Goal: Task Accomplishment & Management: Complete application form

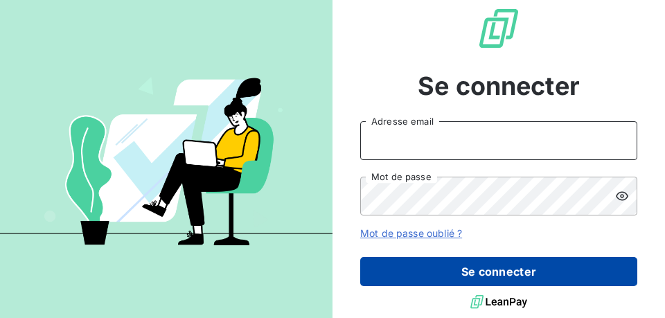
type input "[EMAIL_ADDRESS][DOMAIN_NAME]"
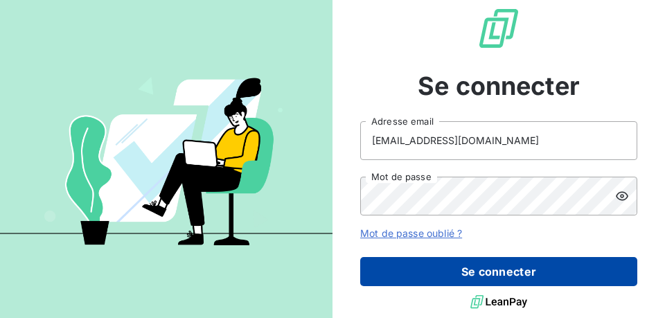
click at [459, 272] on button "Se connecter" at bounding box center [498, 271] width 277 height 29
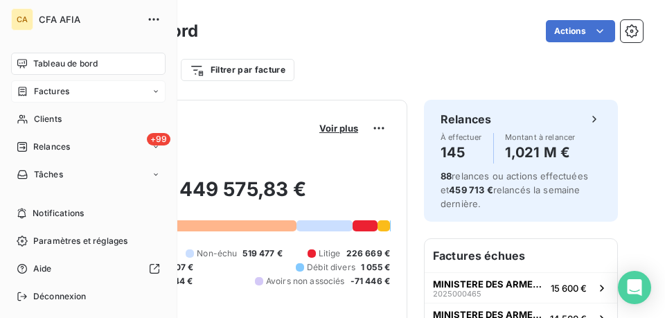
click at [64, 95] on span "Factures" at bounding box center [51, 91] width 35 height 12
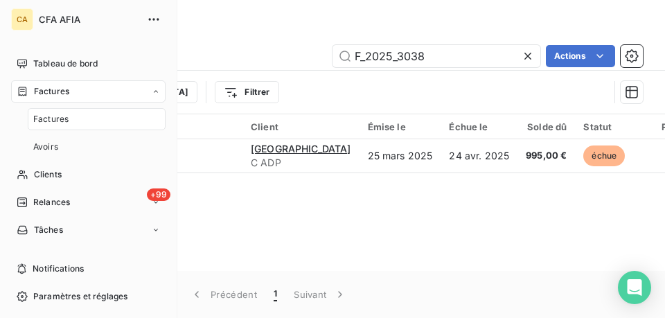
click at [50, 123] on span "Factures" at bounding box center [50, 119] width 35 height 12
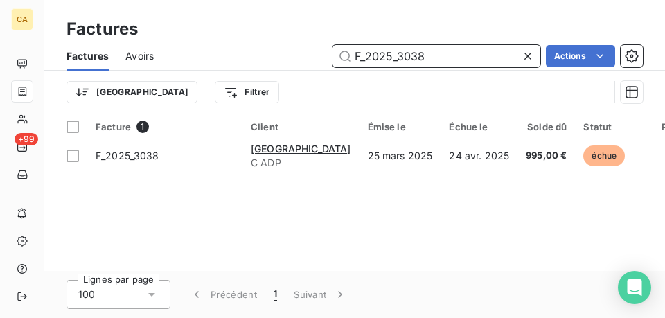
click at [452, 52] on input "F_2025_3038" at bounding box center [437, 56] width 208 height 22
drag, startPoint x: 452, startPoint y: 52, endPoint x: 406, endPoint y: 48, distance: 45.9
click at [406, 48] on input "F_2025_3038" at bounding box center [437, 56] width 208 height 22
click at [454, 64] on input "F_2025_3038" at bounding box center [437, 56] width 208 height 22
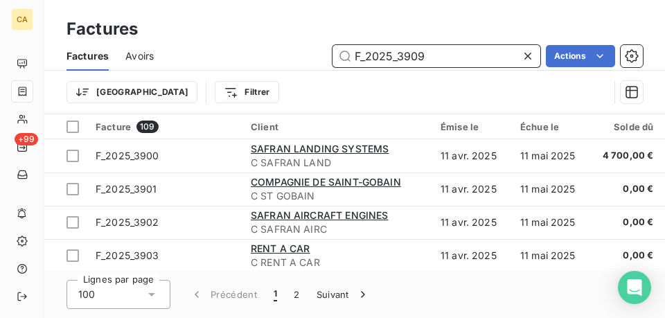
type input "F_2025_3909"
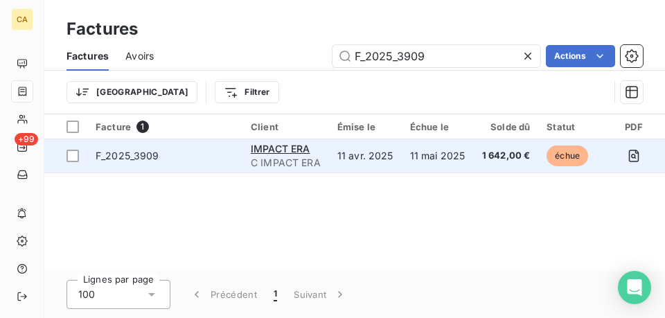
click at [227, 147] on td "F_2025_3909" at bounding box center [164, 155] width 155 height 33
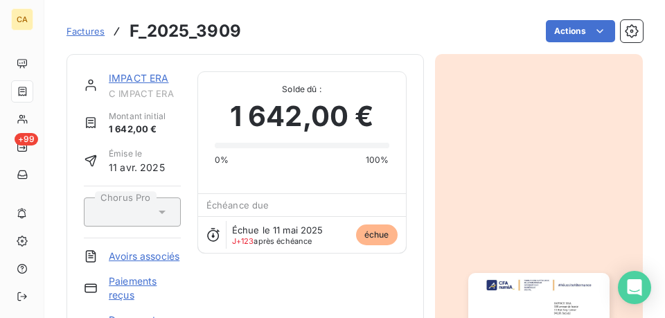
click at [159, 79] on link "IMPACT ERA" at bounding box center [139, 78] width 60 height 12
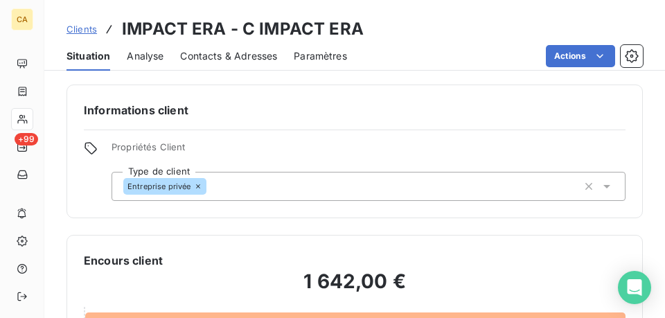
click at [222, 55] on span "Contacts & Adresses" at bounding box center [228, 56] width 97 height 14
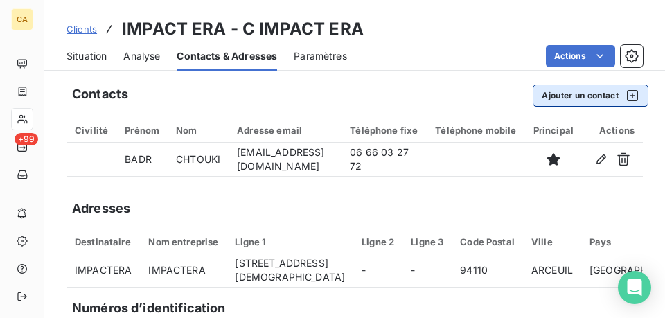
click at [552, 98] on button "Ajouter un contact" at bounding box center [591, 96] width 116 height 22
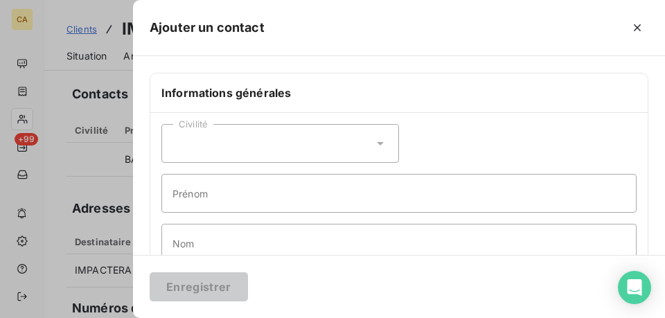
click at [248, 144] on div "Civilité" at bounding box center [280, 143] width 238 height 39
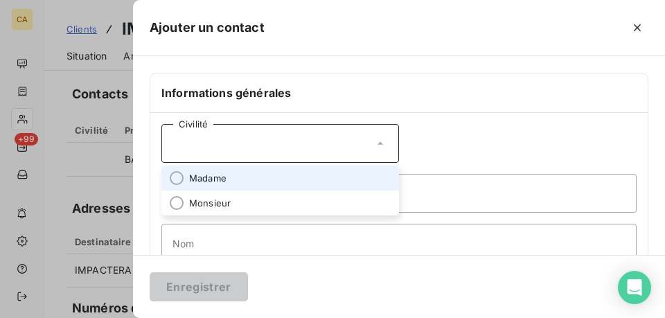
click at [222, 180] on span "Madame" at bounding box center [207, 178] width 37 height 13
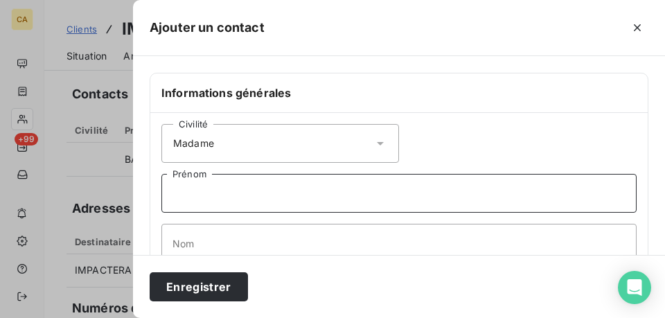
click at [224, 190] on input "Prénom" at bounding box center [398, 193] width 475 height 39
type input "Hasnaa"
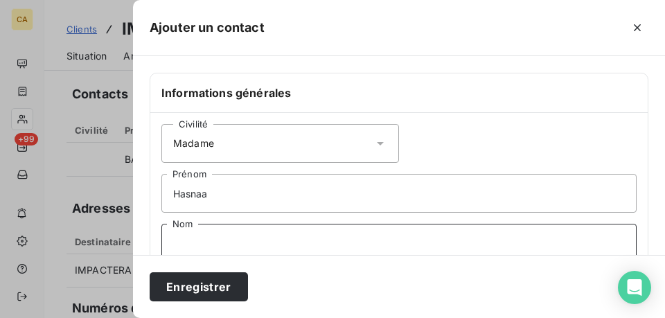
click at [198, 249] on input "Nom" at bounding box center [398, 243] width 475 height 39
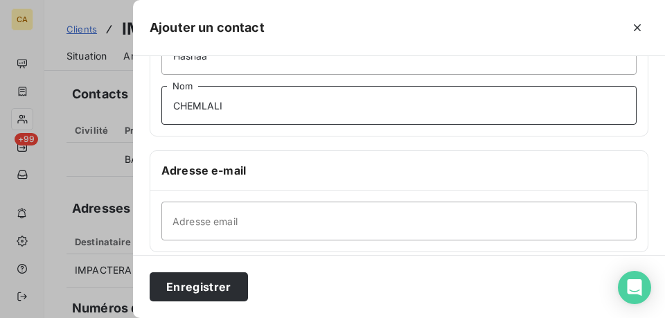
scroll to position [139, 0]
type input "CHEMLALI"
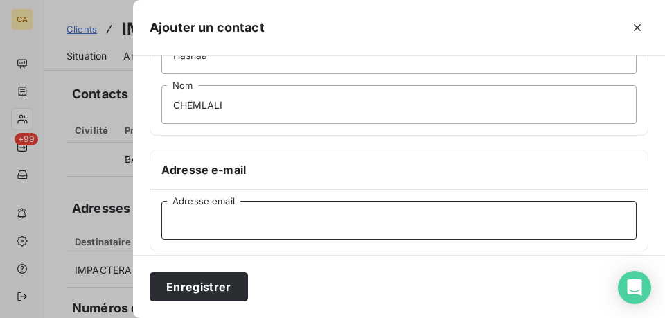
click at [245, 211] on input "Adresse email" at bounding box center [398, 220] width 475 height 39
click at [219, 212] on input "Adresse email" at bounding box center [398, 220] width 475 height 39
paste input "[PERSON_NAME] <[EMAIL_ADDRESS][DOMAIN_NAME]>"
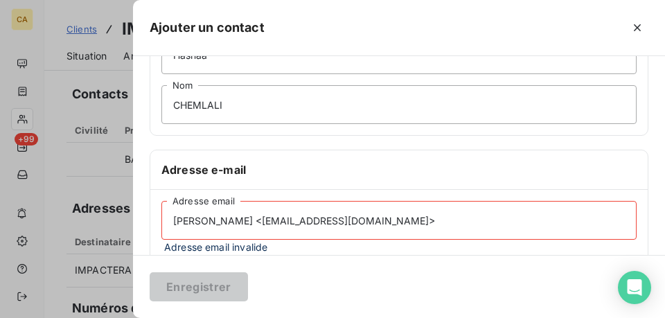
drag, startPoint x: 259, startPoint y: 223, endPoint x: 68, endPoint y: 196, distance: 193.1
click at [68, 317] on div "Ajouter un contact Informations générales Civilité Madame [PERSON_NAME] CHEMLAL…" at bounding box center [332, 318] width 665 height 0
click at [354, 224] on input "[EMAIL_ADDRESS][DOMAIN_NAME]>" at bounding box center [398, 220] width 475 height 39
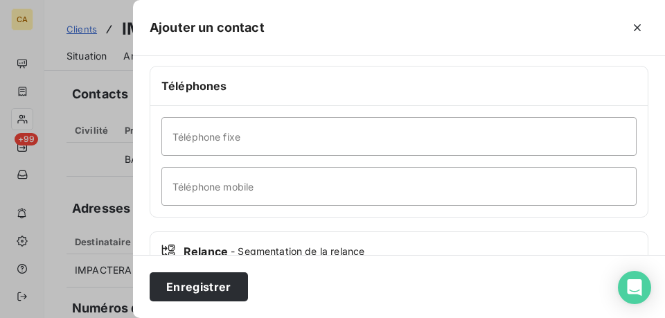
scroll to position [346, 0]
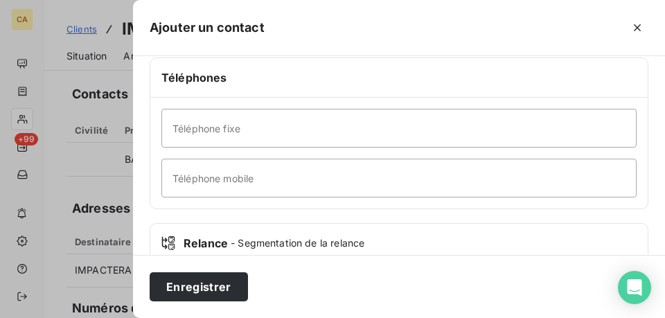
type input "[EMAIL_ADDRESS][DOMAIN_NAME]"
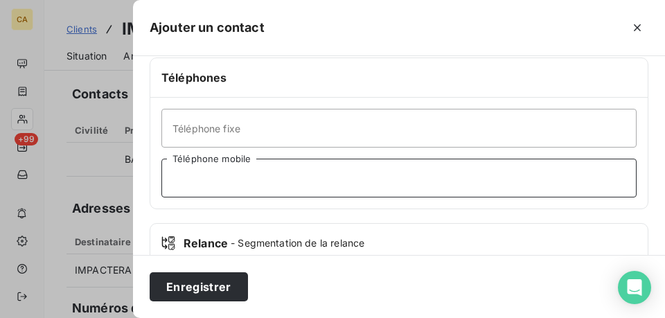
click at [245, 173] on input "Téléphone mobile" at bounding box center [398, 178] width 475 height 39
drag, startPoint x: 224, startPoint y: 181, endPoint x: 135, endPoint y: 171, distance: 89.9
click at [100, 317] on div "Ajouter un contact Informations générales Civilité Madame [PERSON_NAME] CHEMLAL…" at bounding box center [332, 318] width 665 height 0
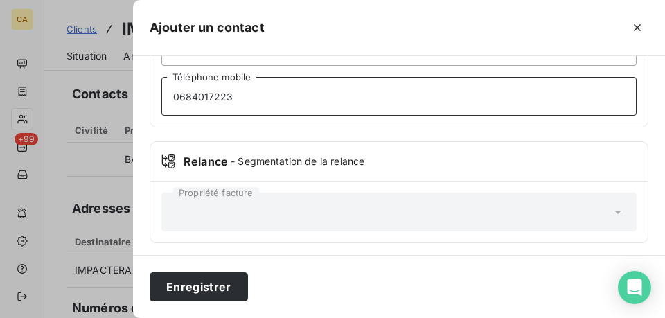
scroll to position [432, 0]
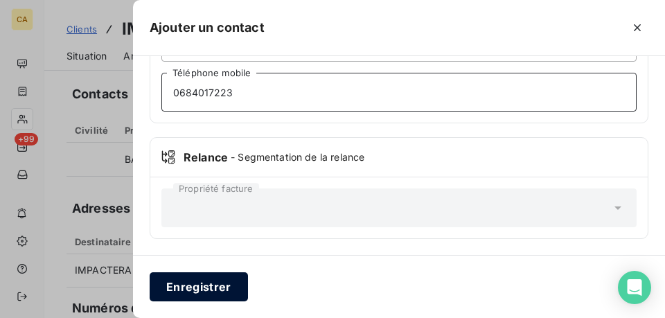
type input "0684017223"
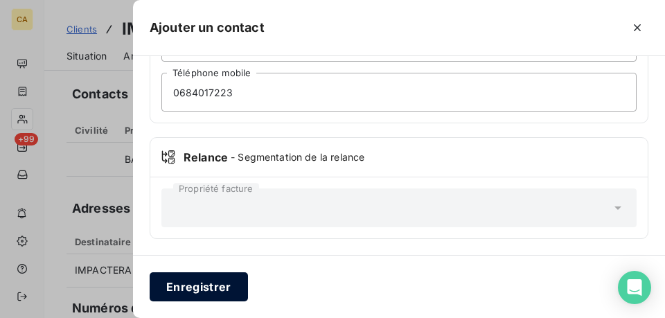
click at [224, 288] on button "Enregistrer" at bounding box center [199, 286] width 98 height 29
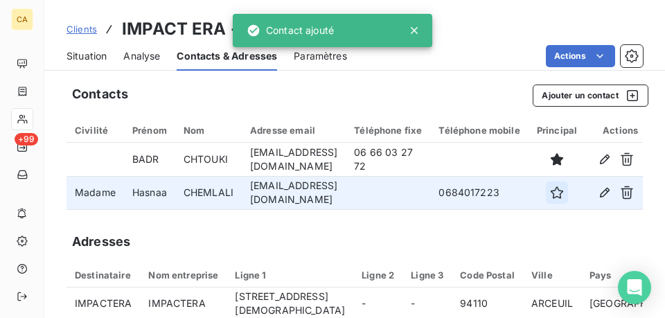
click at [564, 193] on icon "button" at bounding box center [557, 193] width 14 height 14
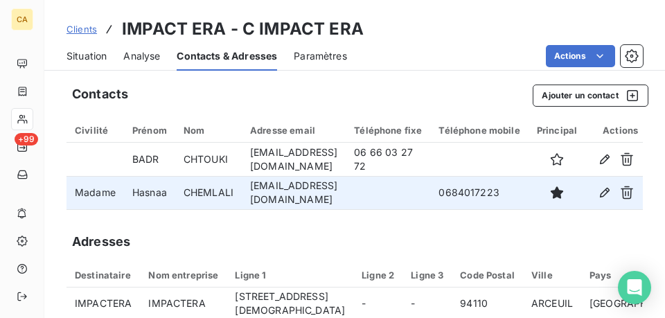
click at [430, 195] on td at bounding box center [388, 192] width 85 height 33
click at [346, 195] on td "[EMAIL_ADDRESS][DOMAIN_NAME]" at bounding box center [294, 192] width 104 height 33
click at [128, 185] on td "Hasnaa" at bounding box center [149, 192] width 51 height 33
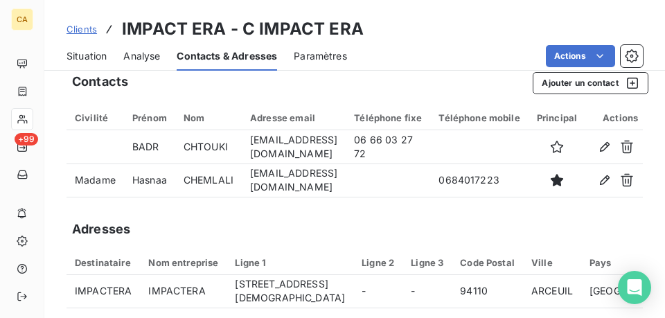
scroll to position [0, 0]
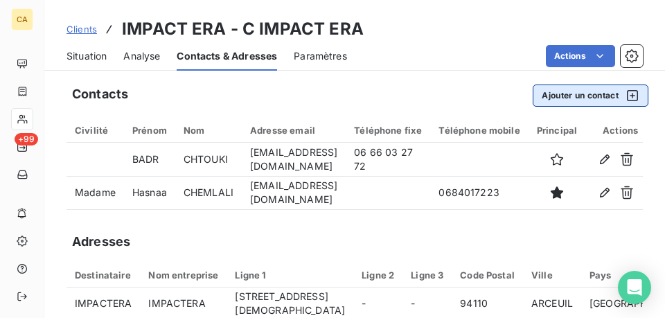
click at [579, 96] on button "Ajouter un contact" at bounding box center [591, 96] width 116 height 22
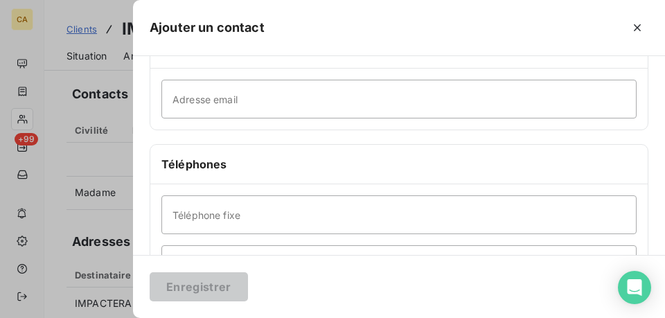
scroll to position [312, 0]
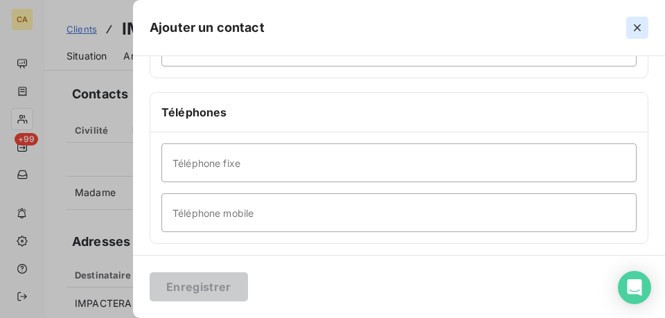
click at [637, 23] on icon "button" at bounding box center [638, 28] width 14 height 14
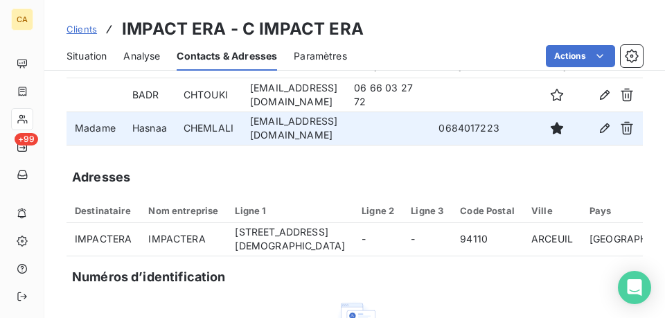
scroll to position [69, 0]
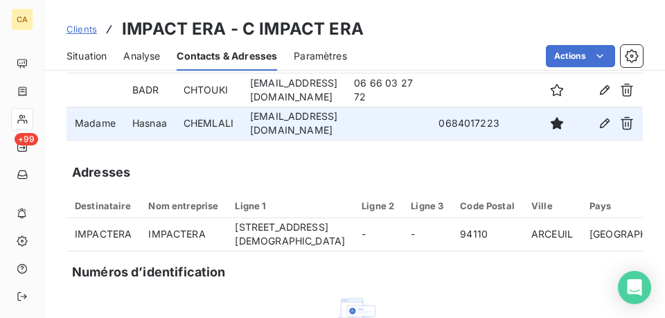
click at [246, 123] on td "[EMAIL_ADDRESS][DOMAIN_NAME]" at bounding box center [294, 123] width 104 height 33
click at [343, 123] on td "[EMAIL_ADDRESS][DOMAIN_NAME]" at bounding box center [294, 123] width 104 height 33
